Goal: Information Seeking & Learning: Find specific fact

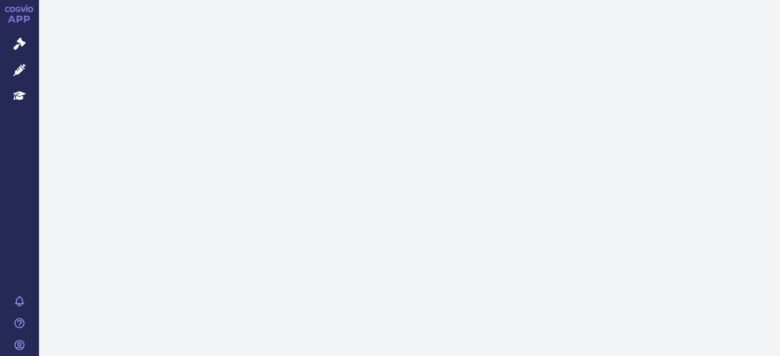
click at [28, 65] on link "Léčivé přípravky" at bounding box center [19, 71] width 39 height 26
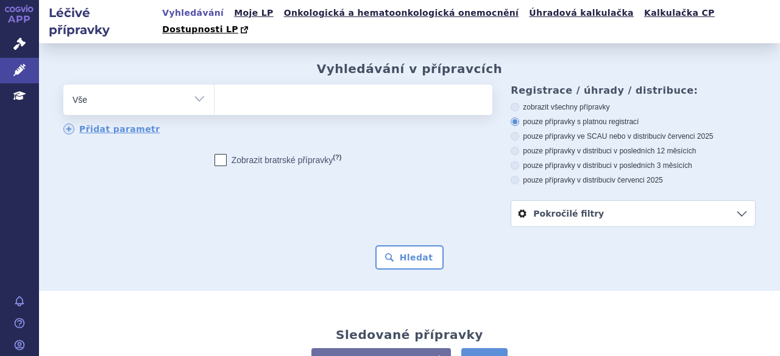
click at [244, 93] on ul at bounding box center [351, 98] width 275 height 26
click at [214, 93] on select at bounding box center [214, 99] width 1 height 30
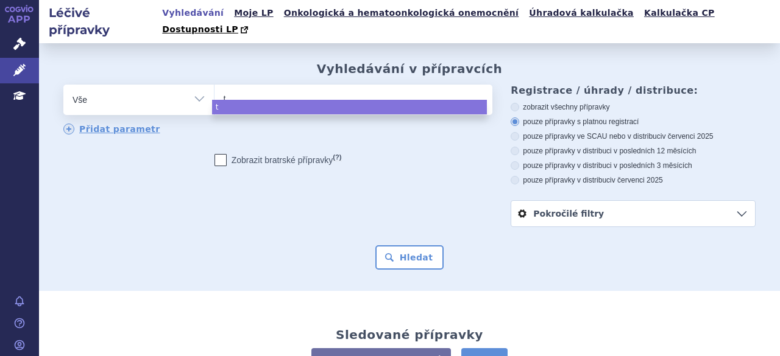
type input "tr"
type input "tru"
type input "truq"
type input "truqa"
type input "truqap"
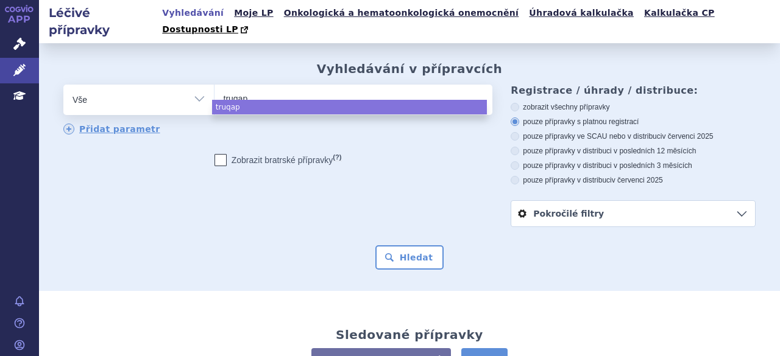
select select "truqap"
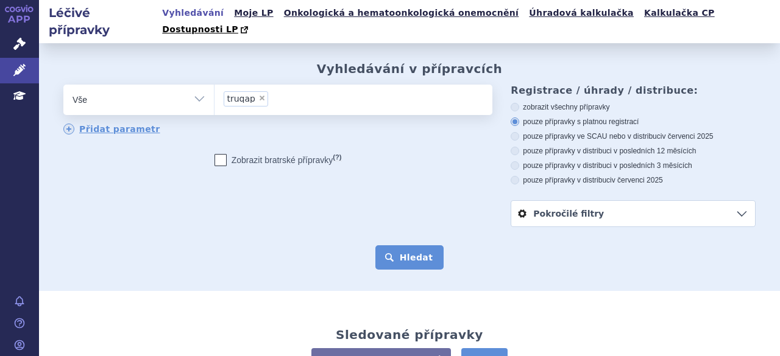
click at [401, 245] on button "Hledat" at bounding box center [409, 257] width 69 height 24
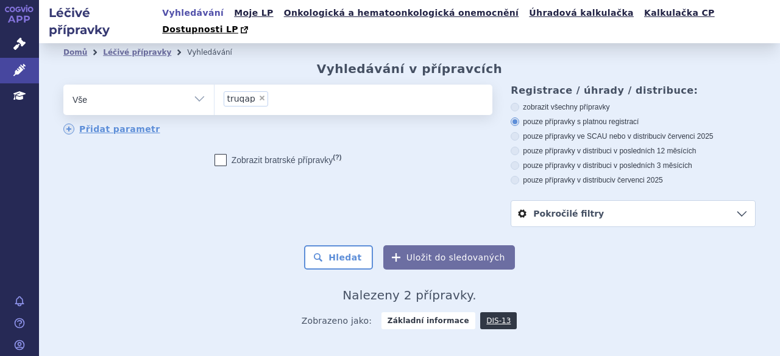
scroll to position [108, 0]
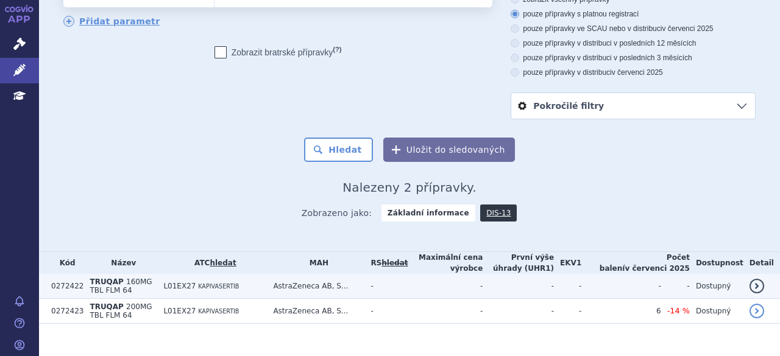
click at [211, 283] on span "KAPIVASERTIB" at bounding box center [218, 286] width 41 height 7
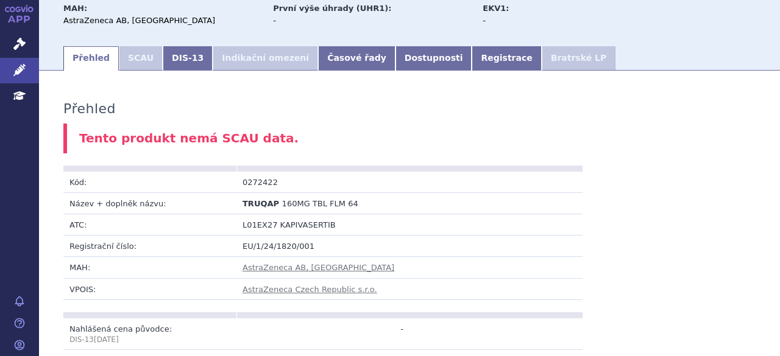
scroll to position [77, 0]
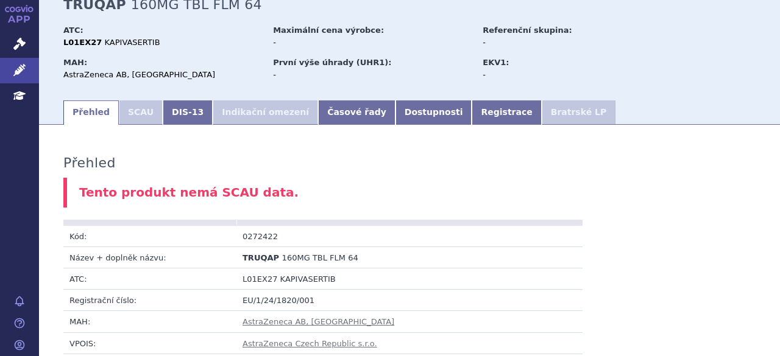
click at [139, 100] on li "SCAU" at bounding box center [141, 112] width 44 height 24
click at [177, 102] on link "DIS-13" at bounding box center [188, 112] width 50 height 24
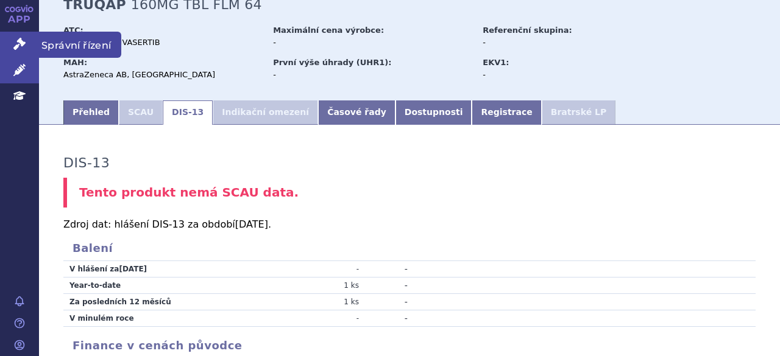
click at [19, 46] on icon at bounding box center [19, 44] width 12 height 12
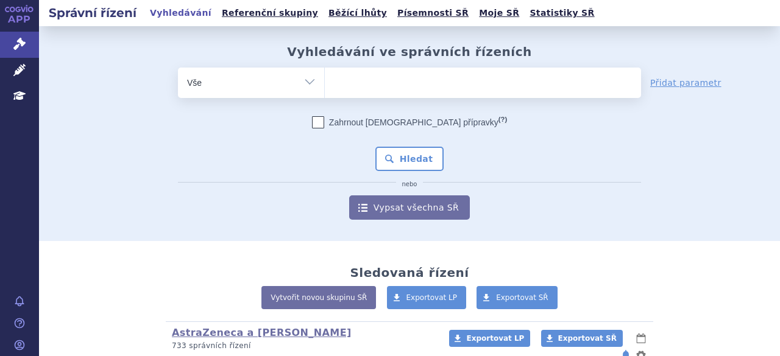
click at [342, 75] on ul at bounding box center [483, 81] width 316 height 26
click at [325, 75] on select at bounding box center [324, 82] width 1 height 30
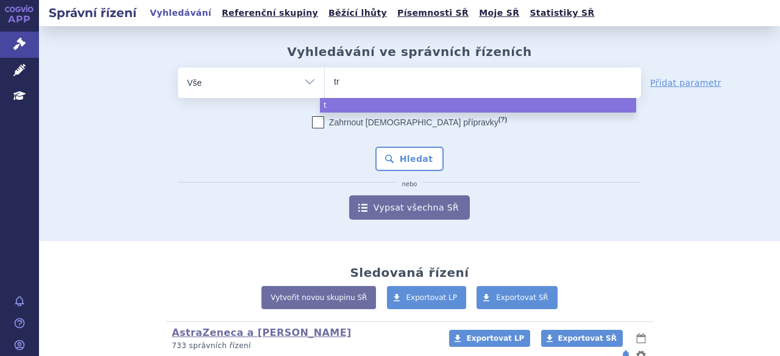
type input "tru"
type input "truq"
type input "truqap"
select select "truqap"
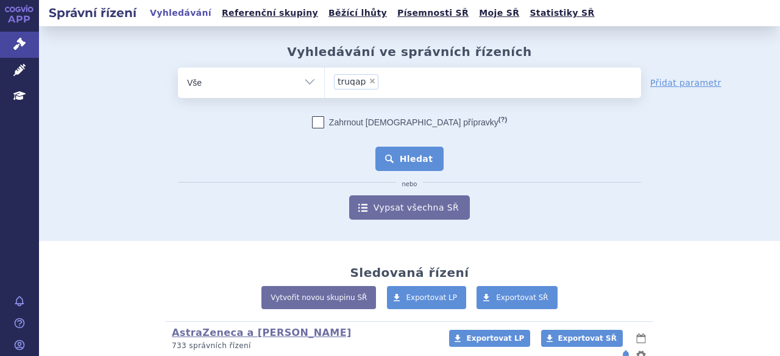
click at [412, 163] on button "Hledat" at bounding box center [409, 159] width 69 height 24
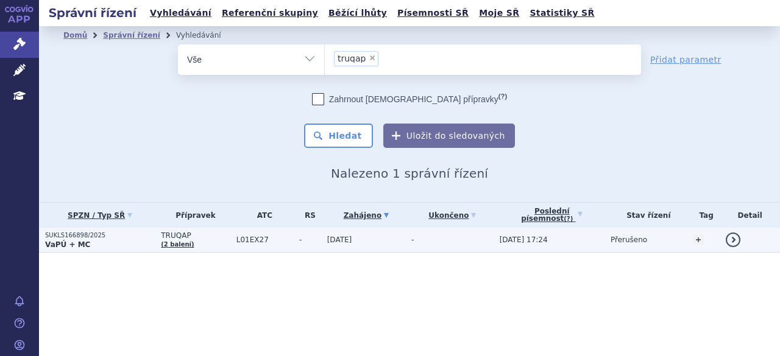
click at [80, 236] on p "SUKLS166898/2025" at bounding box center [100, 235] width 110 height 9
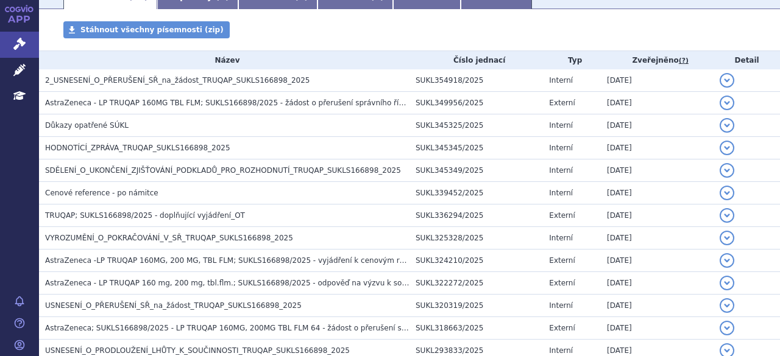
scroll to position [217, 0]
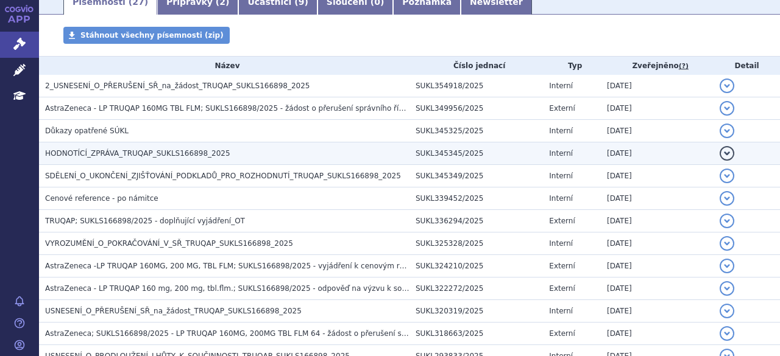
click at [178, 149] on span "HODNOTÍCÍ_ZPRÁVA_TRUQAP_SUKLS166898_2025" at bounding box center [137, 153] width 185 height 9
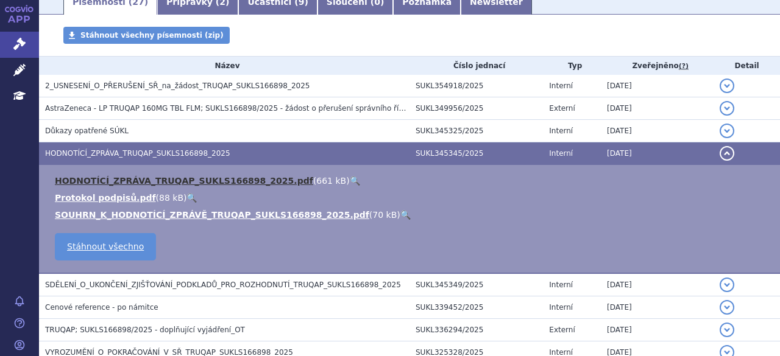
click at [153, 182] on link "HODNOTÍCÍ_ZPRÁVA_TRUQAP_SUKLS166898_2025.pdf" at bounding box center [184, 181] width 258 height 10
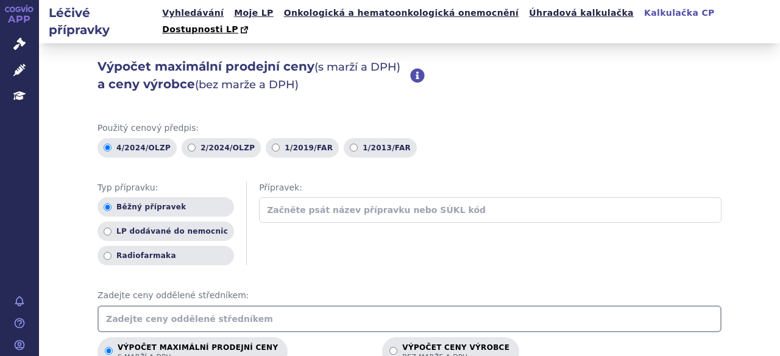
click at [187, 306] on input "text" at bounding box center [409, 319] width 624 height 27
click at [127, 306] on input "35720.84" at bounding box center [409, 319] width 624 height 27
type input "35720.84"
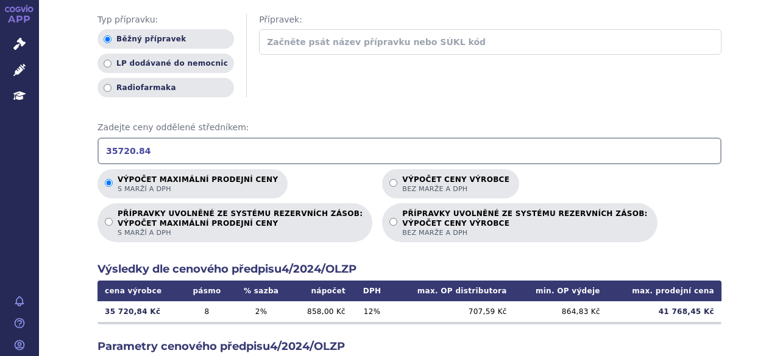
scroll to position [183, 0]
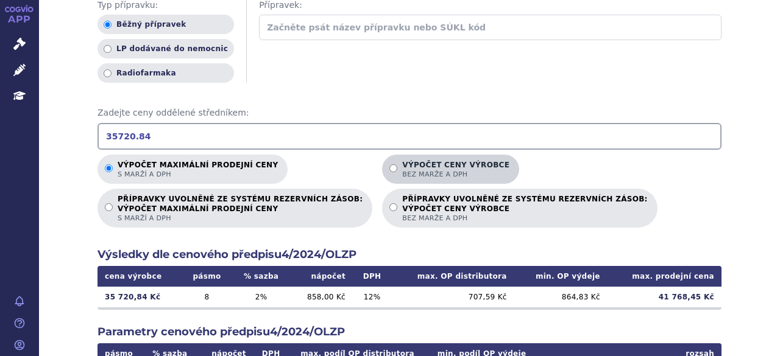
click at [382, 155] on label "Výpočet ceny výrobce bez marže a DPH" at bounding box center [450, 169] width 137 height 29
click at [389, 164] on input "Výpočet ceny výrobce bez marže a DPH" at bounding box center [393, 168] width 8 height 8
radio input "true"
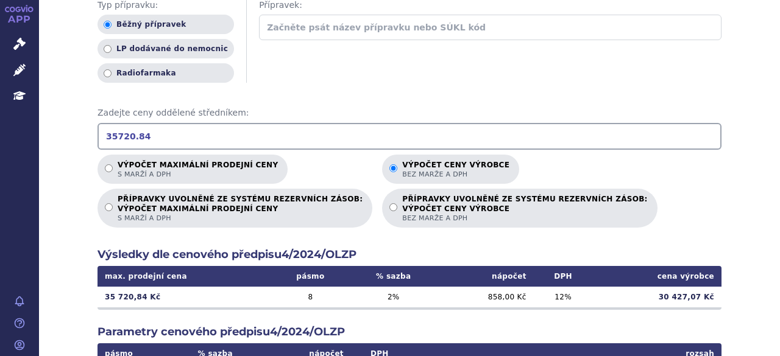
scroll to position [244, 0]
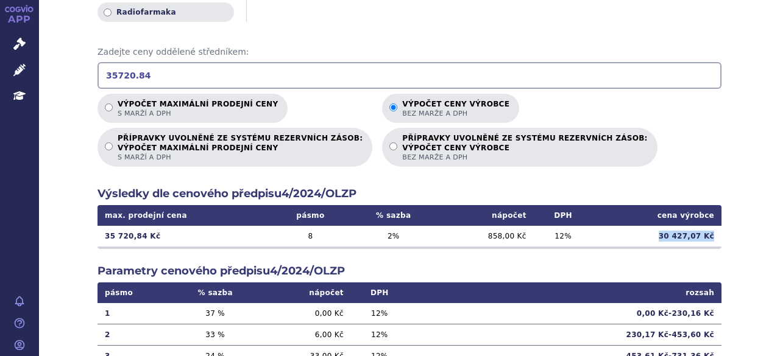
drag, startPoint x: 664, startPoint y: 219, endPoint x: 714, endPoint y: 219, distance: 49.9
click at [714, 226] on td "30 427,07 Kč" at bounding box center [656, 236] width 129 height 21
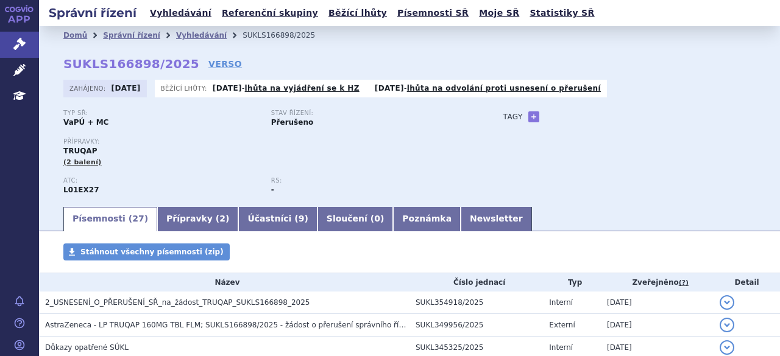
scroll to position [217, 0]
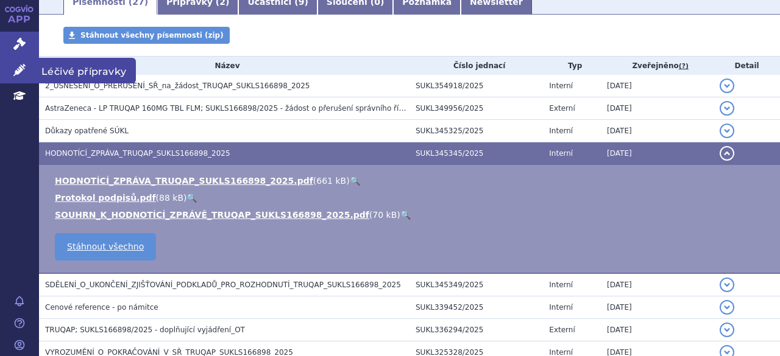
click at [19, 77] on link "Léčivé přípravky" at bounding box center [19, 71] width 39 height 26
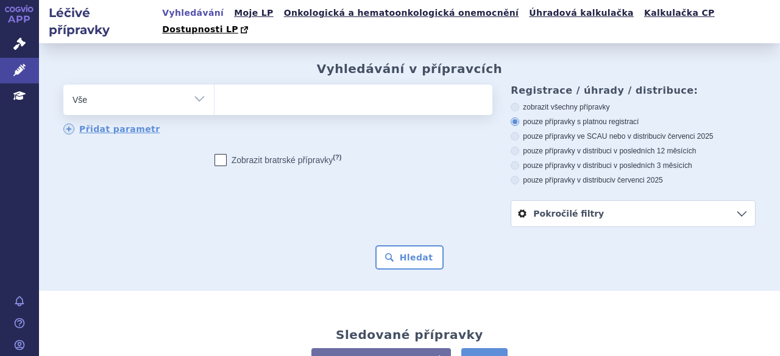
click at [223, 92] on ul at bounding box center [351, 98] width 275 height 26
click at [214, 92] on select at bounding box center [214, 99] width 1 height 30
